Goal: Task Accomplishment & Management: Complete application form

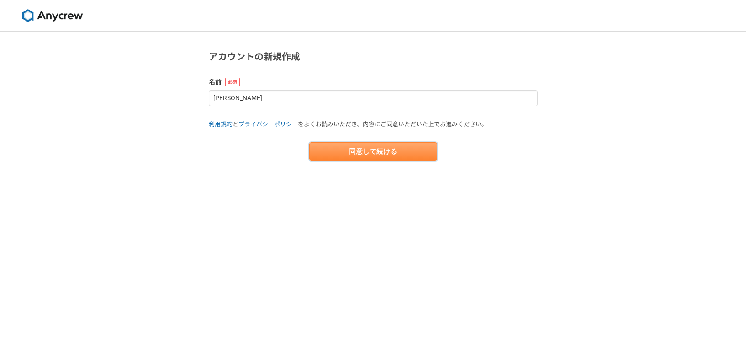
click at [344, 142] on button "同意して続ける" at bounding box center [373, 151] width 128 height 18
select select "13"
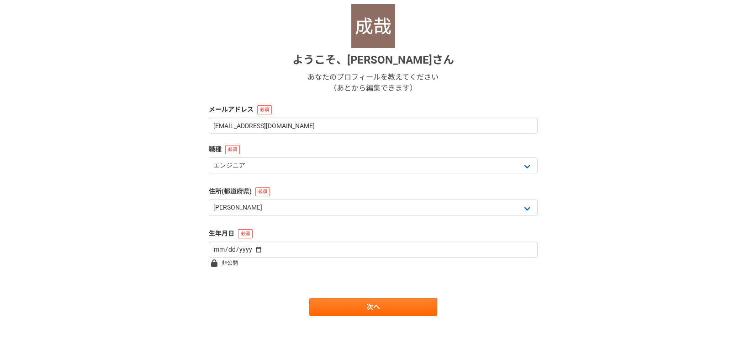
scroll to position [111, 0]
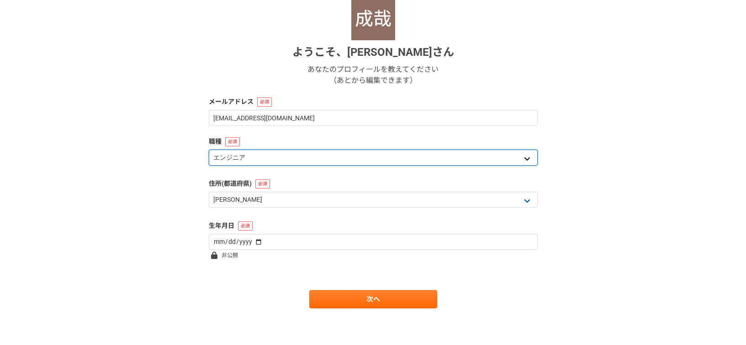
click at [276, 161] on select "エンジニア デザイナー ライター 営業 マーケティング 企画・事業開発 バックオフィス その他" at bounding box center [373, 157] width 329 height 16
select select "6"
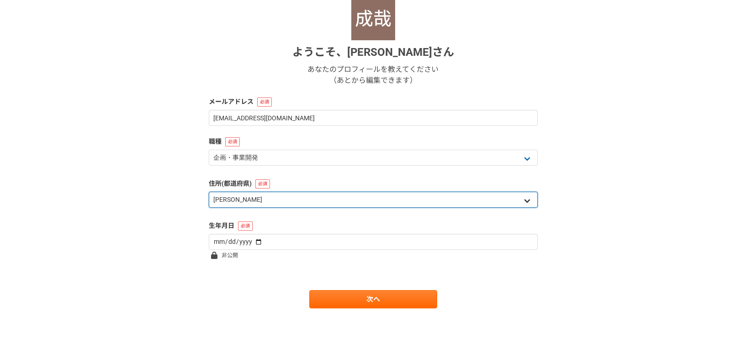
click at [276, 197] on select "北海道 [GEOGRAPHIC_DATA] [GEOGRAPHIC_DATA] [PERSON_NAME][GEOGRAPHIC_DATA] [PERSON_…" at bounding box center [373, 199] width 329 height 16
select select "27"
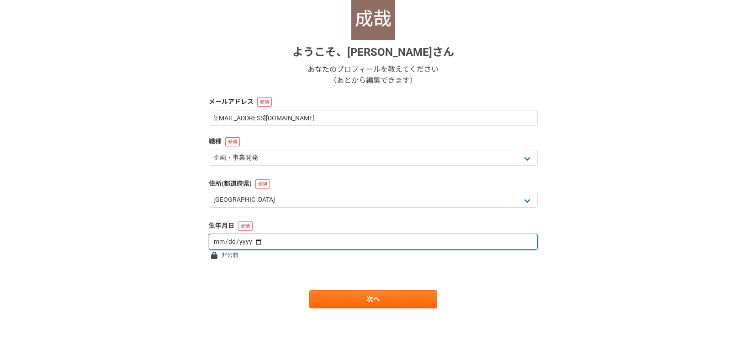
click at [307, 244] on input "date" at bounding box center [373, 241] width 329 height 16
type input "[DATE]"
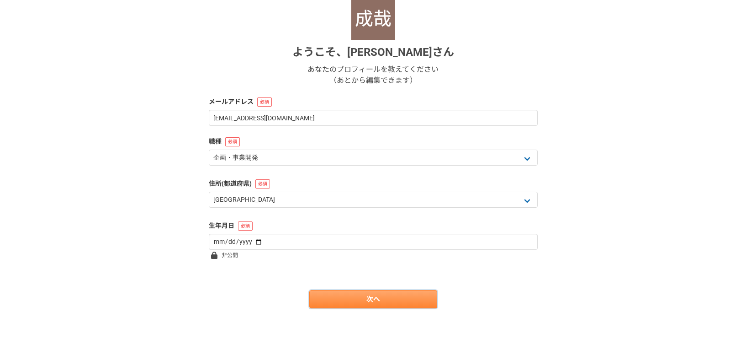
click at [392, 302] on link "次へ" at bounding box center [373, 299] width 128 height 18
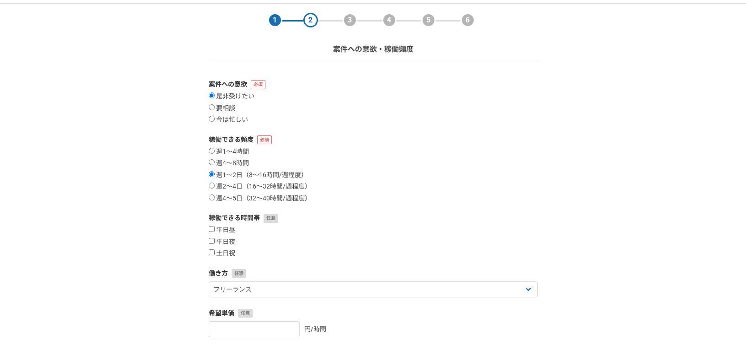
scroll to position [30, 0]
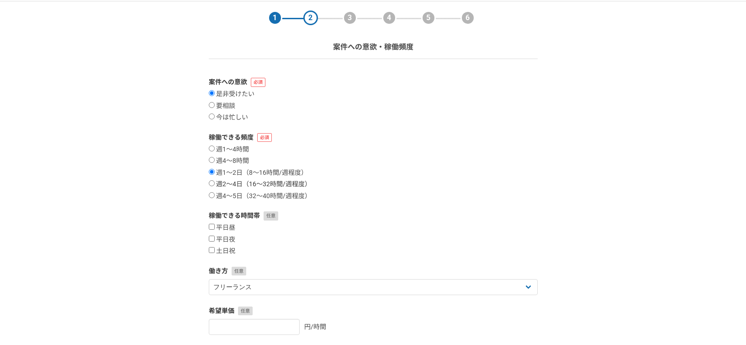
click at [244, 185] on label "週2〜4日（16〜32時間/週程度）" at bounding box center [260, 184] width 102 height 8
click at [215, 185] on input "週2〜4日（16〜32時間/週程度）" at bounding box center [212, 183] width 6 height 6
radio input "true"
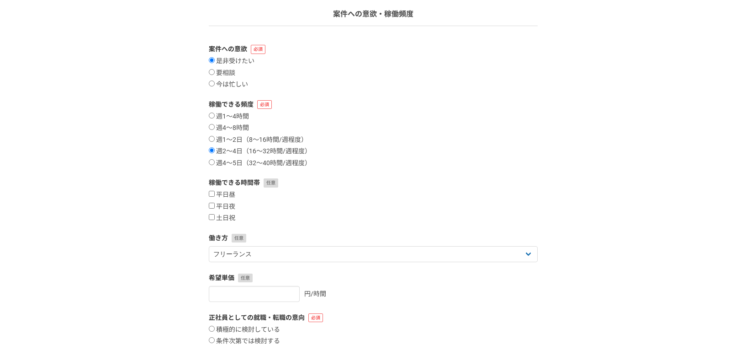
scroll to position [64, 0]
click at [255, 138] on label "週1〜2日（8〜16時間/週程度）" at bounding box center [258, 139] width 99 height 8
click at [215, 138] on input "週1〜2日（8〜16時間/週程度）" at bounding box center [212, 138] width 6 height 6
radio input "true"
click at [254, 151] on label "週2〜4日（16〜32時間/週程度）" at bounding box center [260, 151] width 102 height 8
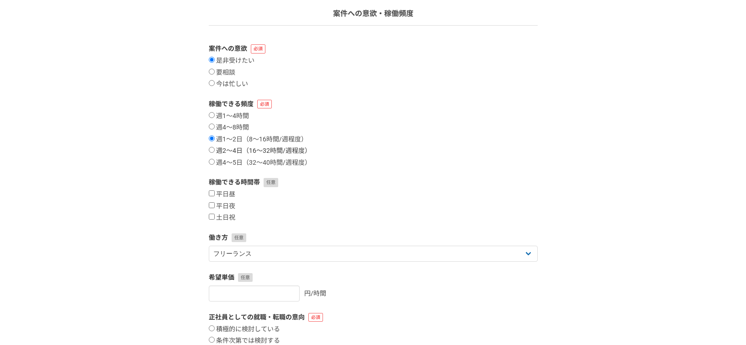
click at [215, 151] on input "週2〜4日（16〜32時間/週程度）" at bounding box center [212, 150] width 6 height 6
radio input "true"
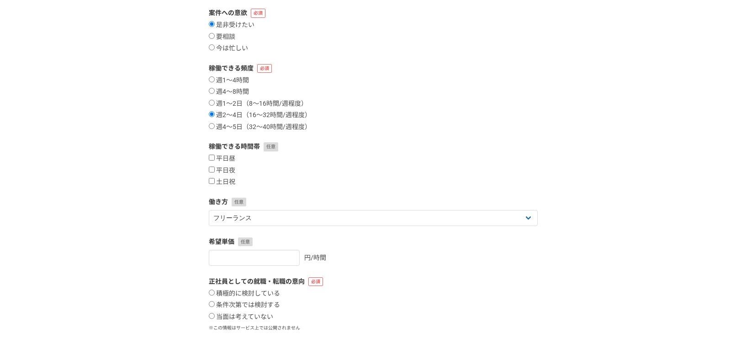
scroll to position [100, 0]
click at [226, 159] on label "平日昼" at bounding box center [222, 158] width 27 height 8
click at [215, 159] on input "平日昼" at bounding box center [212, 157] width 6 height 6
checkbox input "true"
click at [226, 173] on label "平日夜" at bounding box center [222, 170] width 27 height 8
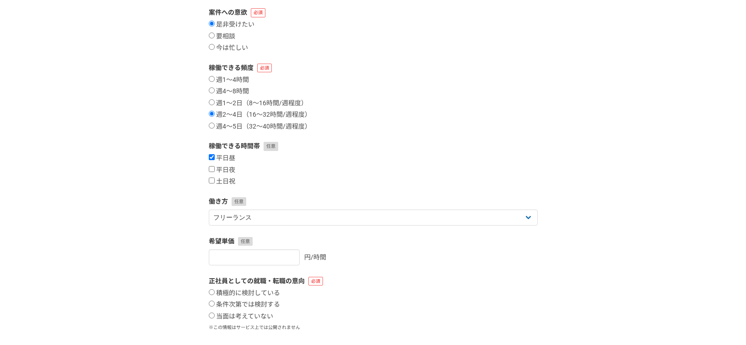
click at [215, 172] on input "平日夜" at bounding box center [212, 169] width 6 height 6
checkbox input "true"
click at [228, 182] on label "土日祝" at bounding box center [222, 181] width 27 height 8
click at [215, 182] on input "土日祝" at bounding box center [212, 180] width 6 height 6
checkbox input "true"
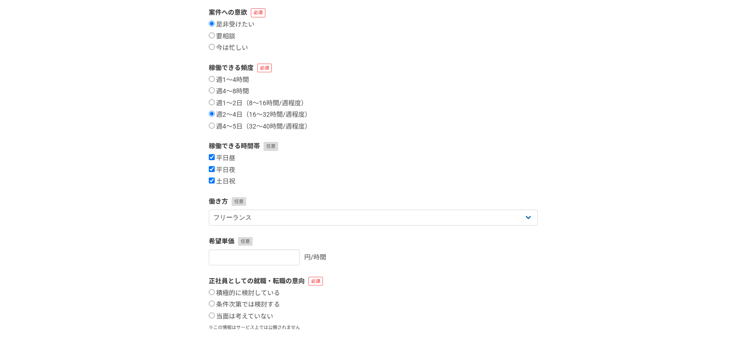
click at [215, 176] on div "平日昼 平日夜 土日祝" at bounding box center [373, 170] width 329 height 32
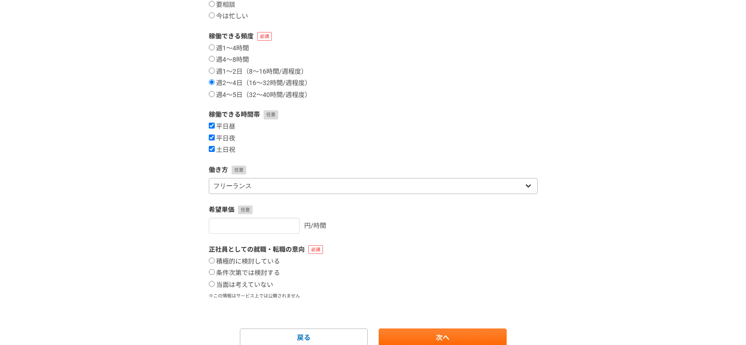
scroll to position [133, 0]
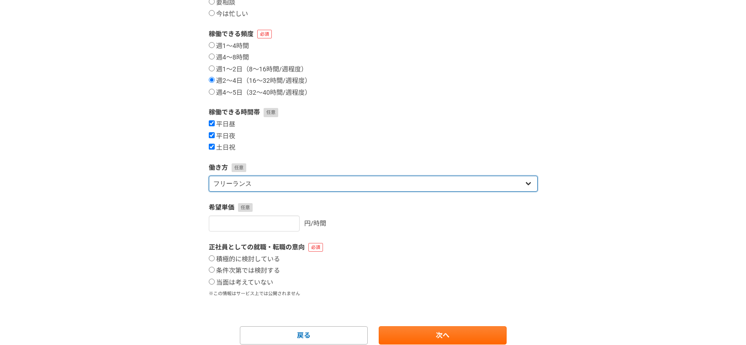
click at [321, 185] on select "フリーランス 副業 その他" at bounding box center [373, 183] width 329 height 16
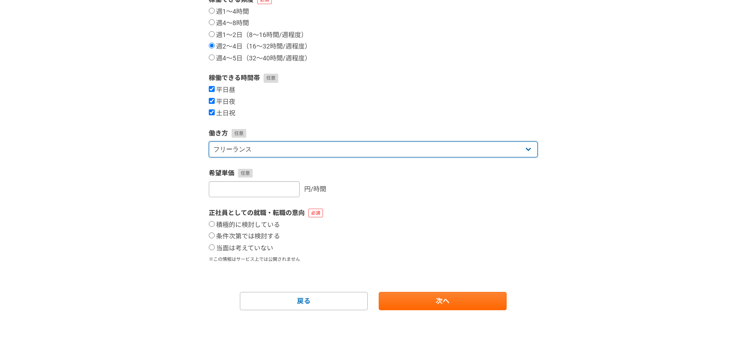
scroll to position [169, 0]
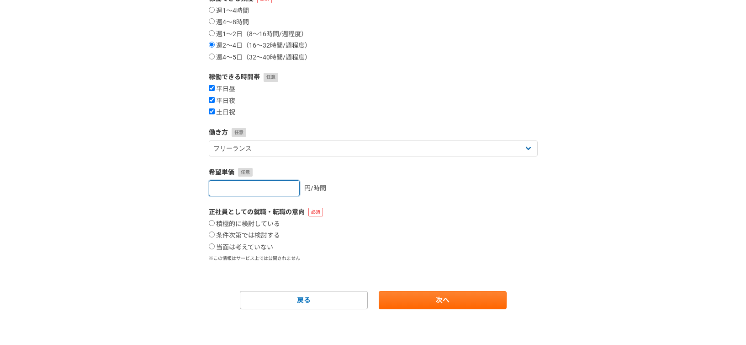
click at [249, 188] on input "number" at bounding box center [254, 188] width 91 height 16
click at [285, 186] on input "number" at bounding box center [254, 188] width 91 height 16
click at [282, 188] on input "0" at bounding box center [254, 188] width 91 height 16
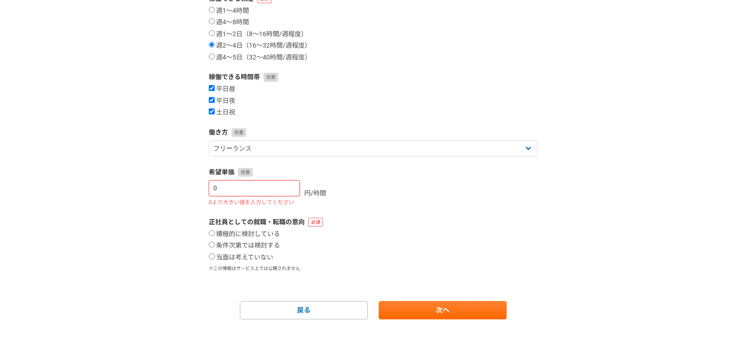
drag, startPoint x: 275, startPoint y: 189, endPoint x: 138, endPoint y: 182, distance: 136.8
click at [138, 182] on div "1 2 3 4 5 6 案件への意欲・稼働頻度 案件への意欲 是非受けたい 要相談 今は忙しい 稼働できる頻度 週1〜4時間 週4〜8時間 週1〜2日（8〜1…" at bounding box center [373, 109] width 746 height 493
type input "0"
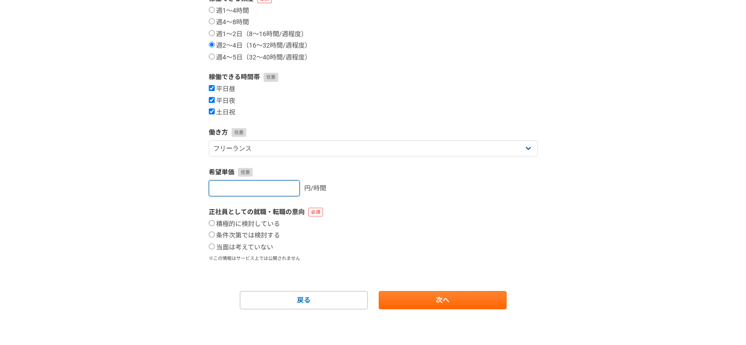
type input "5"
type input "6000"
click at [260, 248] on label "当面は考えていない" at bounding box center [241, 247] width 64 height 8
click at [215, 248] on input "当面は考えていない" at bounding box center [212, 246] width 6 height 6
radio input "true"
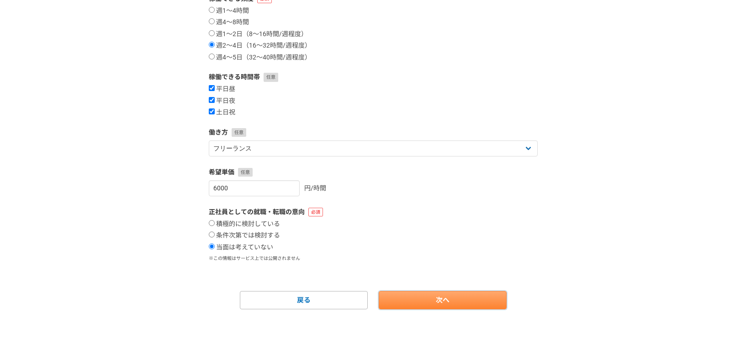
click at [455, 307] on link "次へ" at bounding box center [443, 300] width 128 height 18
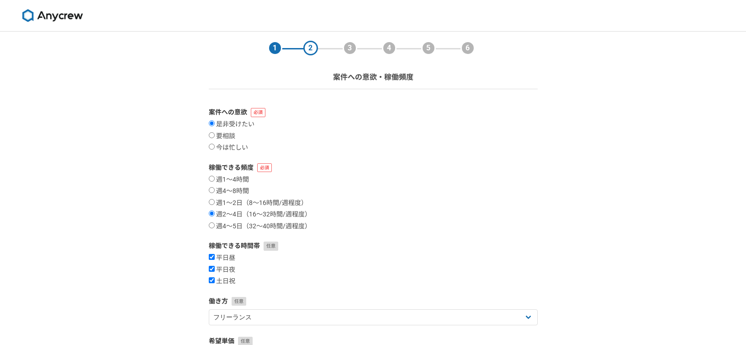
select select
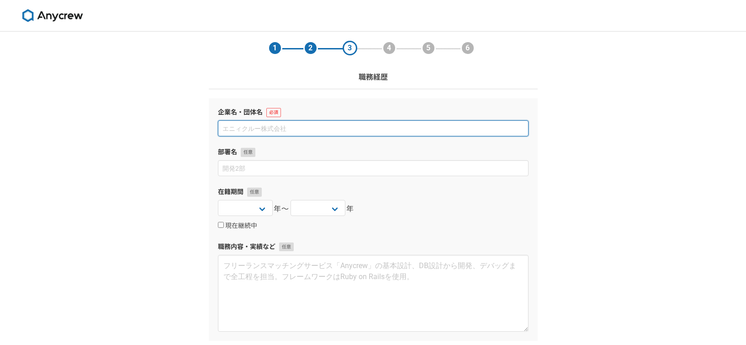
click at [289, 133] on input at bounding box center [373, 128] width 311 height 16
type input "アクセンチュア株式会社"
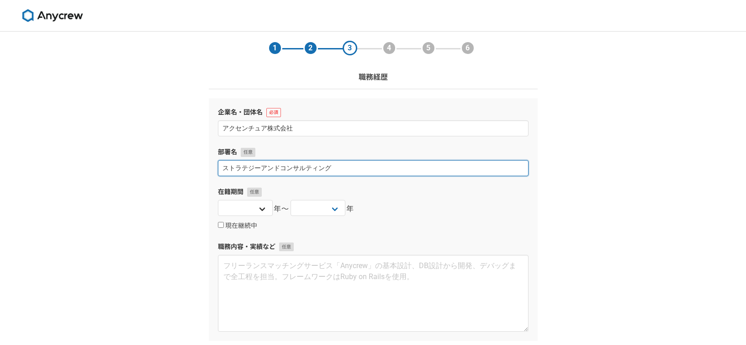
type input "ストラテジーアンドコンサルティング"
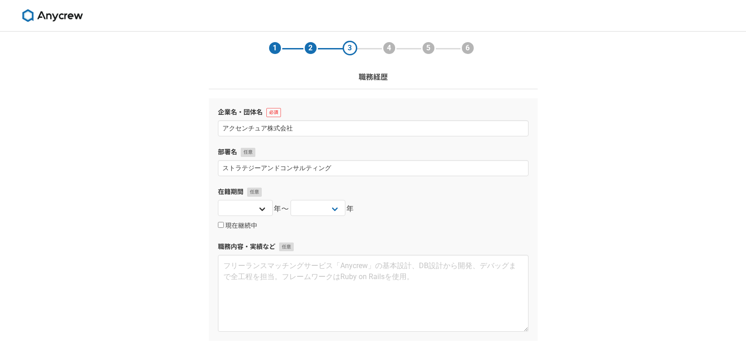
click at [269, 216] on div "[DATE] [DATE] [DATE] [DATE] [DATE] [DATE] [DATE] [DATE] [DATE] [DATE] [DATE] [D…" at bounding box center [245, 209] width 55 height 18
click at [265, 212] on select "[DATE] [DATE] [DATE] [DATE] [DATE] [DATE] [DATE] [DATE] [DATE] [DATE] [DATE] [D…" at bounding box center [245, 208] width 55 height 16
select select "2022"
click at [239, 228] on label "現在継続中" at bounding box center [237, 226] width 39 height 8
click at [224, 228] on input "現在継続中" at bounding box center [221, 225] width 6 height 6
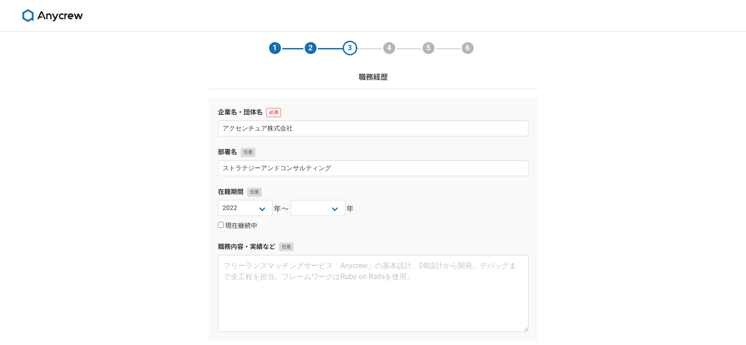
checkbox input "true"
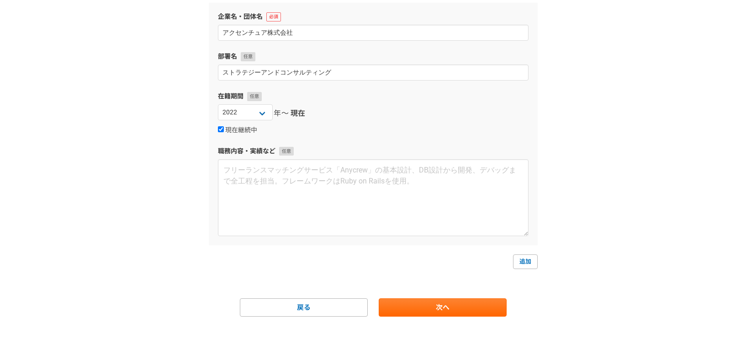
scroll to position [104, 0]
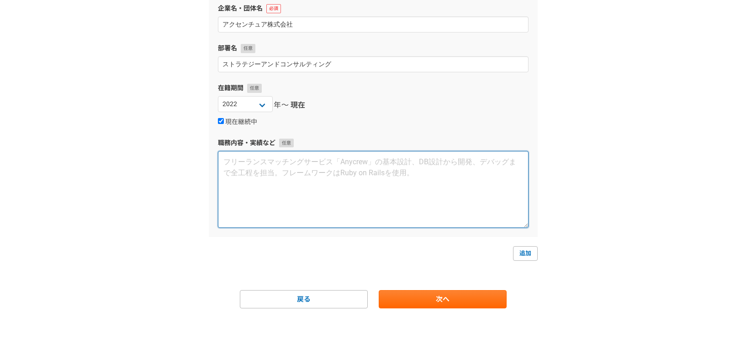
click at [346, 164] on textarea at bounding box center [373, 189] width 311 height 77
paste textarea "AIを起点とした経営変革の戦略立案にとどまらず、組織への浸透・実行やリスク管理に強みがあります。 ■　アクセンチュア株式会社（[DATE]〜現在）戦略コンサル…"
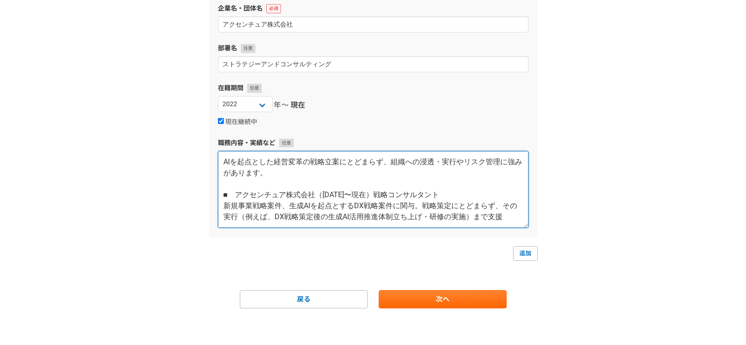
scroll to position [59, 0]
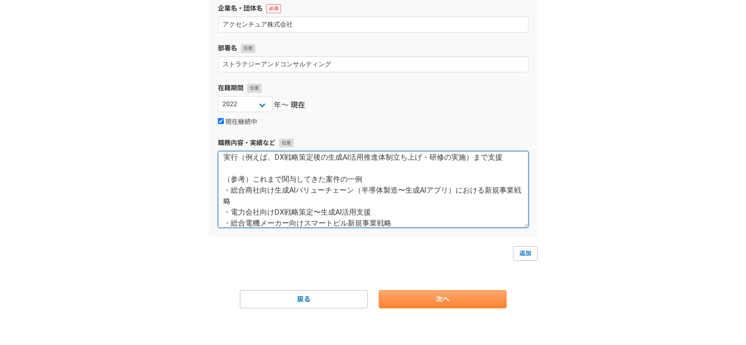
type textarea "AIを起点とした経営変革の戦略立案にとどまらず、組織への浸透・実行やリスク管理に強みがあります。 ■　アクセンチュア株式会社（[DATE]〜現在）戦略コンサル…"
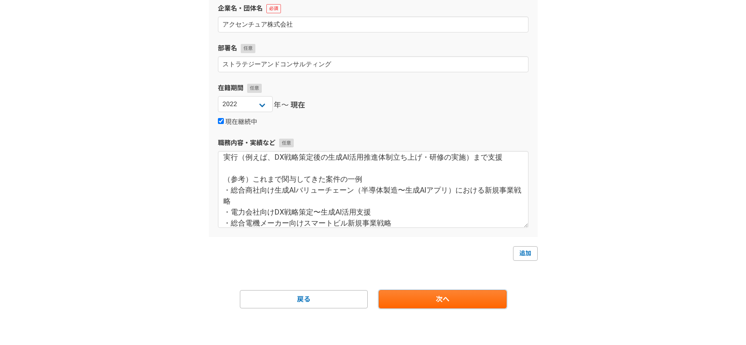
click at [457, 301] on link "次へ" at bounding box center [443, 299] width 128 height 18
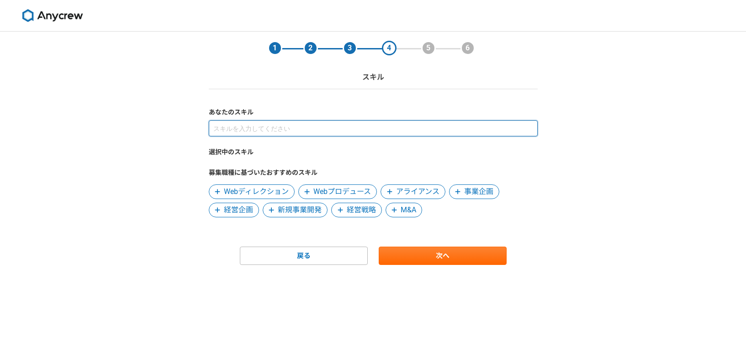
click at [290, 130] on input at bounding box center [373, 128] width 329 height 16
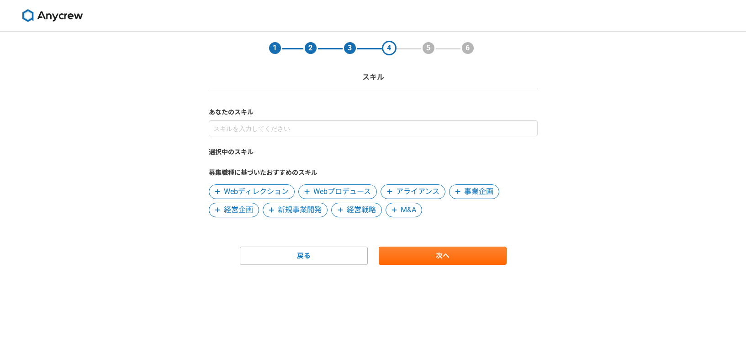
click at [482, 188] on span "事業企画" at bounding box center [478, 191] width 29 height 11
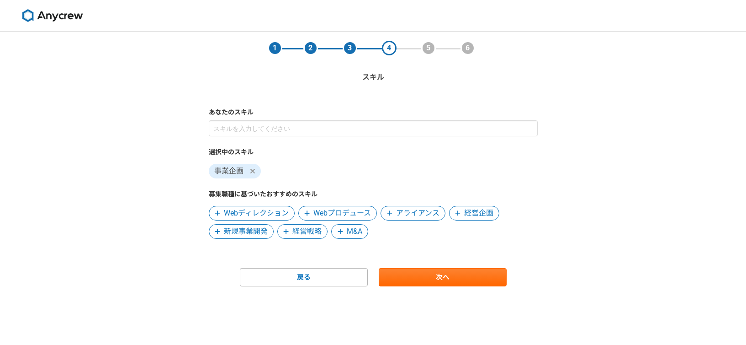
click at [258, 233] on span "新規事業開発" at bounding box center [246, 231] width 44 height 11
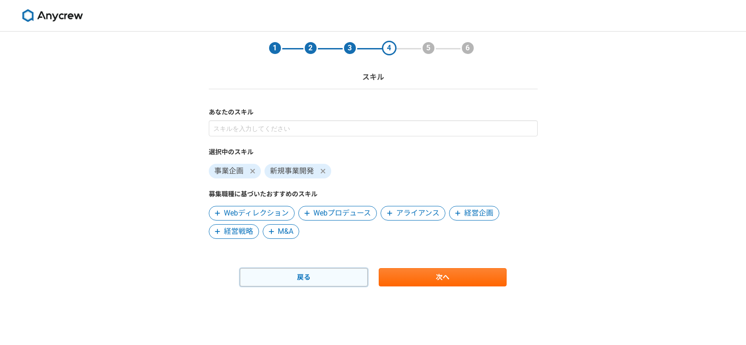
click at [321, 283] on link "戻る" at bounding box center [304, 277] width 128 height 18
select select "2022"
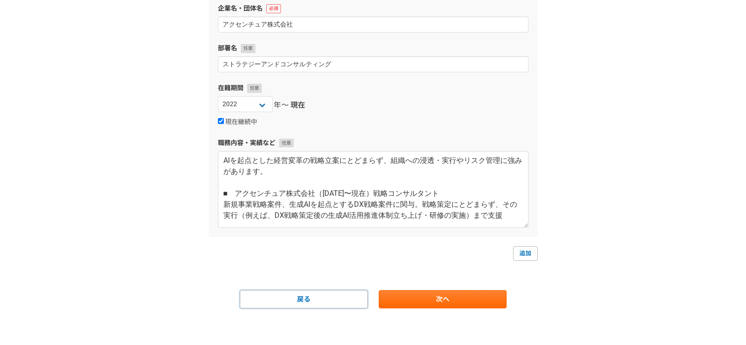
scroll to position [2, 0]
click at [525, 256] on link "追加" at bounding box center [525, 253] width 25 height 15
select select
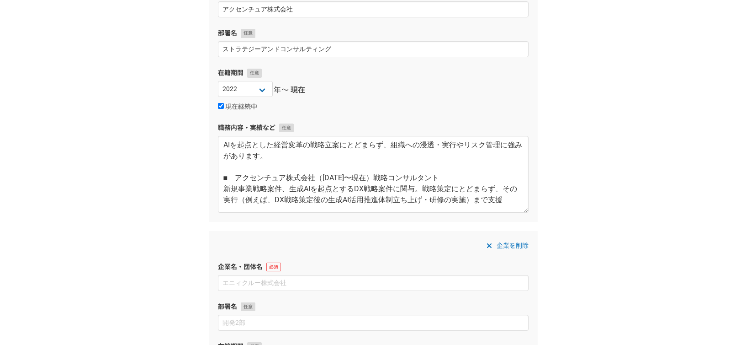
scroll to position [137, 0]
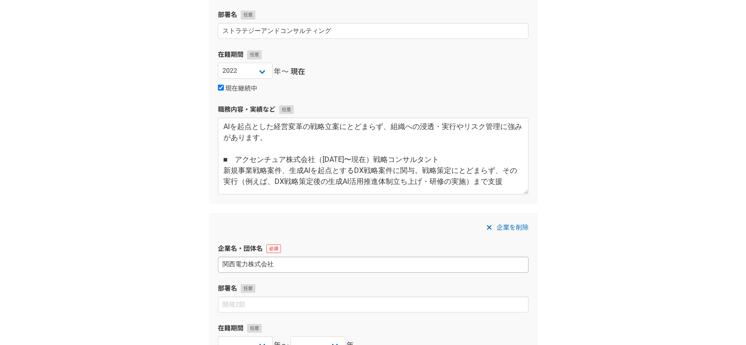
type input "関西電力株式会社"
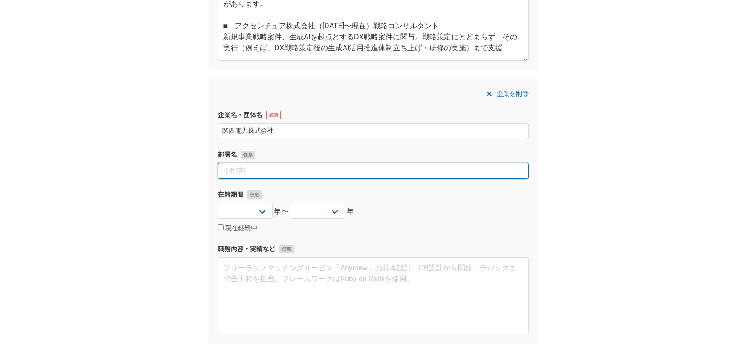
scroll to position [355, 0]
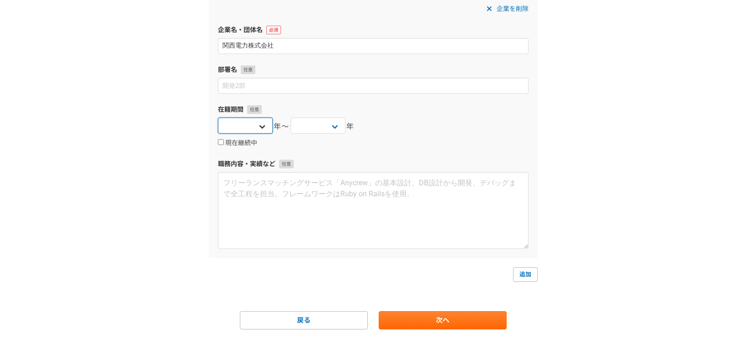
click at [263, 128] on select "[DATE] [DATE] [DATE] [DATE] [DATE] [DATE] [DATE] [DATE] [DATE] [DATE] [DATE] [D…" at bounding box center [245, 125] width 55 height 16
select select "2014"
click at [309, 117] on select "[DATE] [DATE] [DATE] [DATE] [DATE] [DATE] [DATE] [DATE] [DATE] [DATE] [DATE] [D…" at bounding box center [318, 125] width 55 height 16
select select "2022"
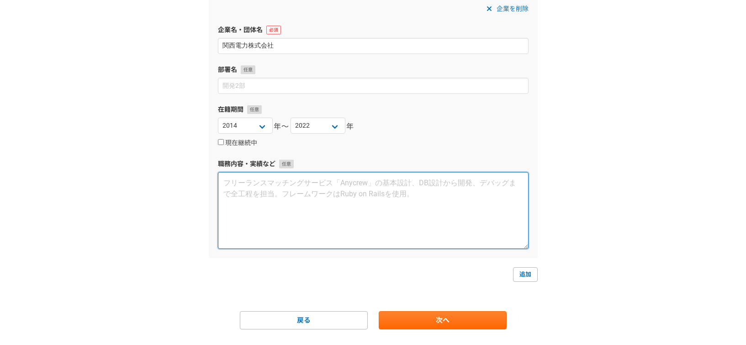
click at [292, 190] on textarea at bounding box center [373, 210] width 311 height 77
paste textarea "・法人営業（[DATE]〜[DATE]） ・リスク管理（[DATE]〜[DATE]） サイバー攻撃や自然災害等に備えたリスク管理計画立案・体制整備に従事 ・経…"
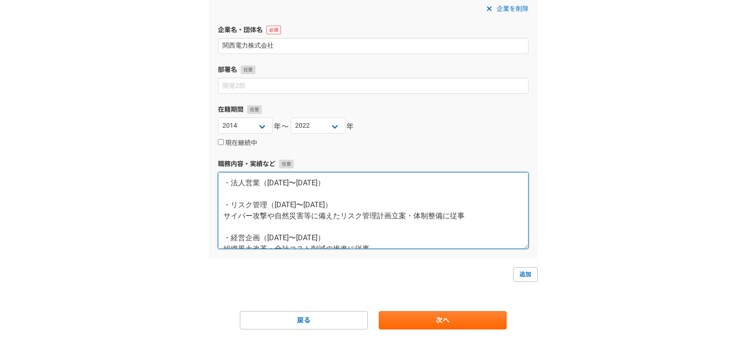
scroll to position [37, 0]
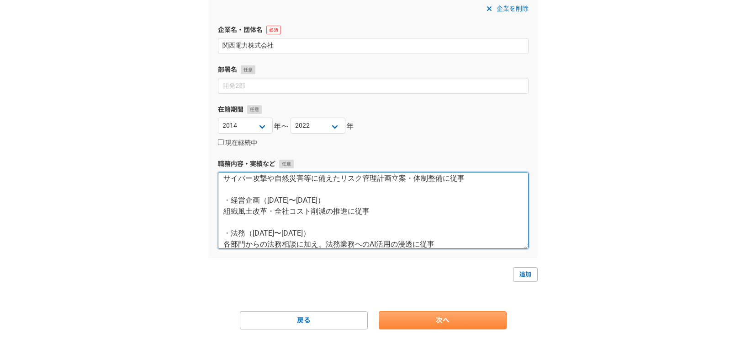
type textarea "・法人営業（[DATE]〜[DATE]） ・リスク管理（[DATE]〜[DATE]） サイバー攻撃や自然災害等に備えたリスク管理計画立案・体制整備に従事 ・経…"
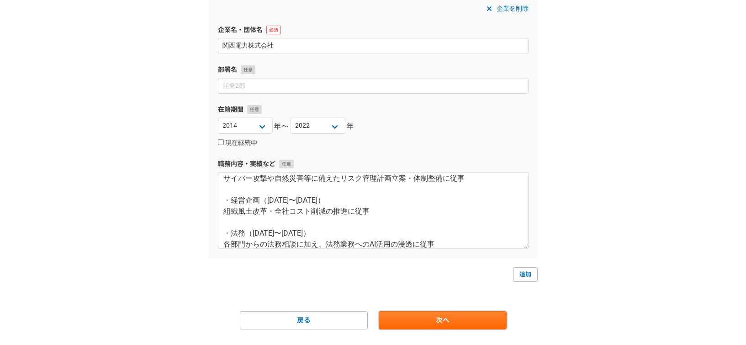
click at [478, 318] on link "次へ" at bounding box center [443, 320] width 128 height 18
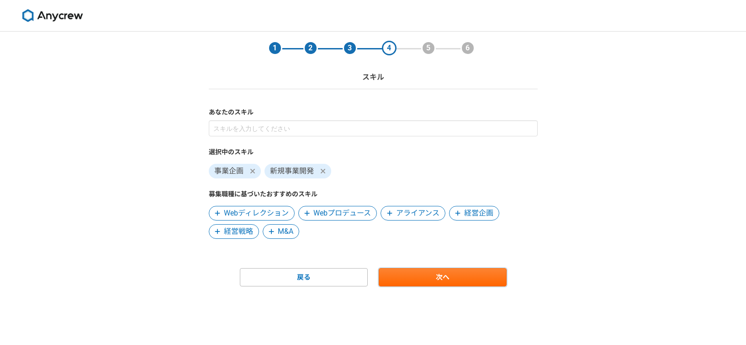
scroll to position [0, 0]
click at [461, 216] on span at bounding box center [457, 212] width 11 height 11
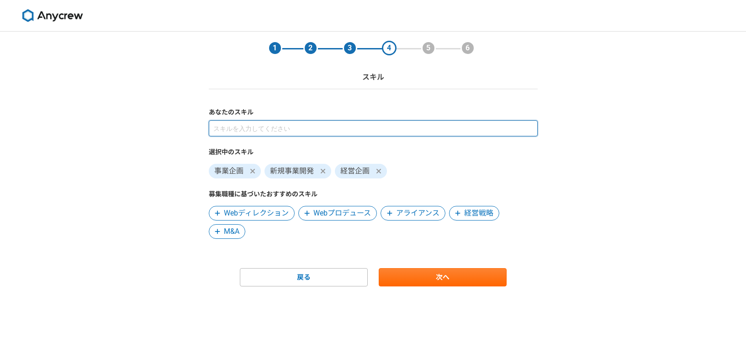
click at [259, 127] on input at bounding box center [373, 128] width 329 height 16
type input "AI"
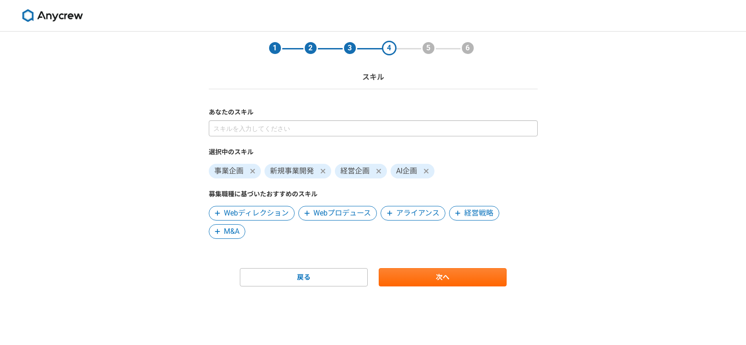
click at [282, 136] on div "選択中のスキル 事業企画 新規事業開発 経営企画 AI企画 募集職種に基づいたおすすめのスキル Webディレクション Webプロデュース アライアンス 経営戦…" at bounding box center [373, 179] width 329 height 118
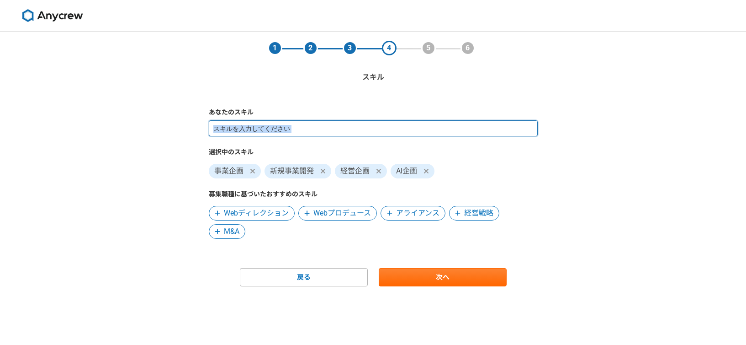
click at [285, 129] on input at bounding box center [373, 128] width 329 height 16
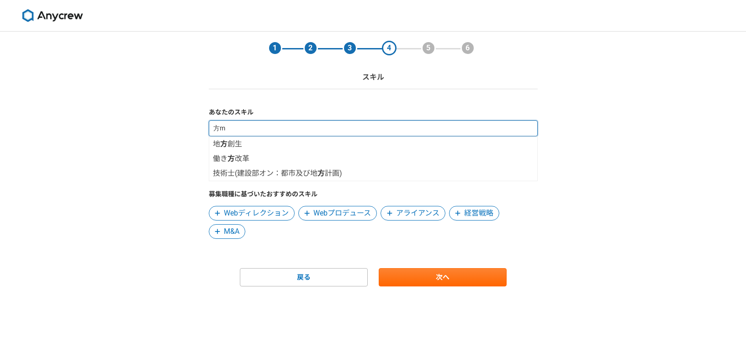
type input "法務"
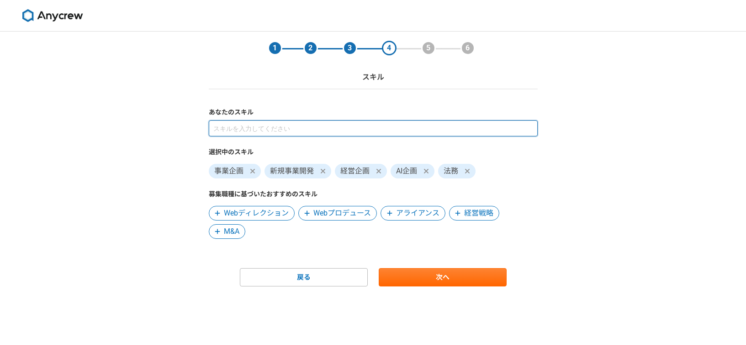
click at [296, 125] on input at bounding box center [373, 128] width 329 height 16
type input "総務"
type input "リスク管理"
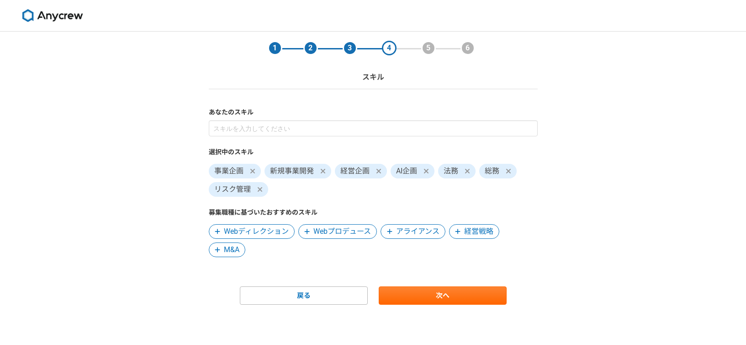
click at [479, 228] on span "経営戦略" at bounding box center [478, 231] width 29 height 11
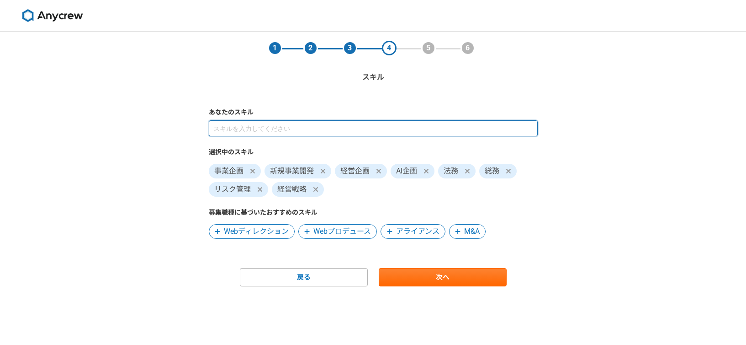
click at [313, 133] on input at bounding box center [373, 128] width 329 height 16
type input "組織"
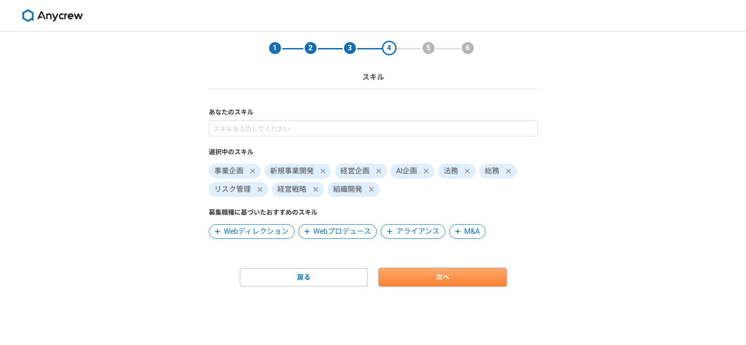
click at [457, 272] on link "次へ" at bounding box center [443, 277] width 128 height 18
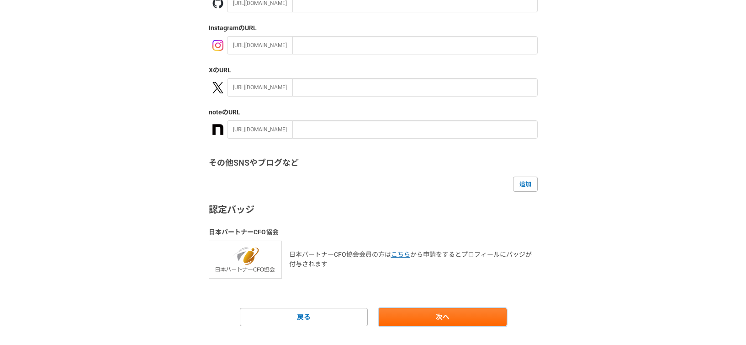
scroll to position [158, 0]
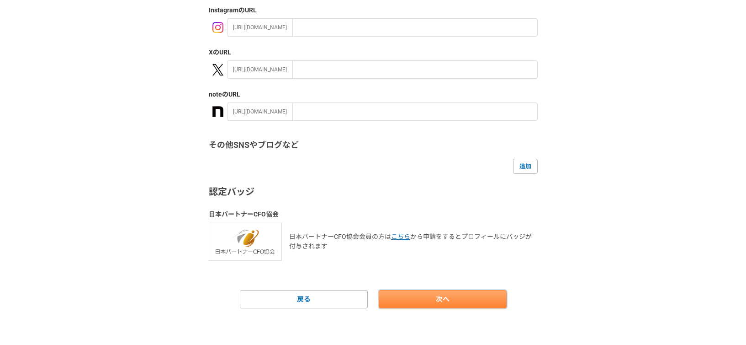
click at [456, 299] on link "次へ" at bounding box center [443, 299] width 128 height 18
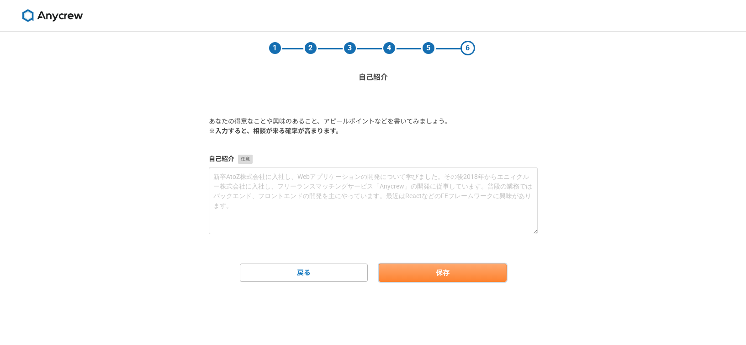
click at [457, 270] on button "保存" at bounding box center [443, 272] width 128 height 18
